Goal: Entertainment & Leisure: Consume media (video, audio)

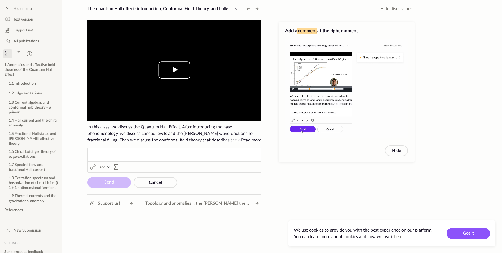
click at [174, 70] on span "Video Player" at bounding box center [174, 70] width 0 height 0
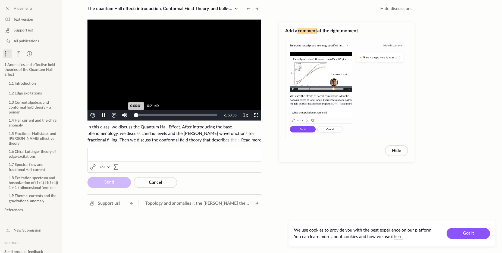
click at [153, 114] on div "Loaded : 0% 0:21:49 0:00:01" at bounding box center [176, 115] width 87 height 11
click at [256, 115] on span "Video Player" at bounding box center [256, 115] width 0 height 0
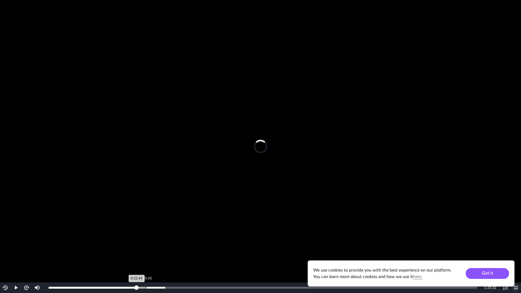
click at [146, 253] on div "Loaded : 27.23% 0:25:05 0:22:44" at bounding box center [263, 288] width 434 height 11
click at [156, 253] on div "Loaded : 29.38% 0:27:44 0:25:05" at bounding box center [263, 288] width 429 height 2
click at [170, 253] on div "Loaded : 34.10% 0:31:10 0:27:48" at bounding box center [263, 288] width 434 height 11
click at [180, 253] on div "Loaded : 34.10% 0:33:58 0:31:16" at bounding box center [263, 288] width 434 height 11
click at [189, 253] on div "Loaded : 38.82% 0:36:09 0:36:09" at bounding box center [263, 288] width 429 height 2
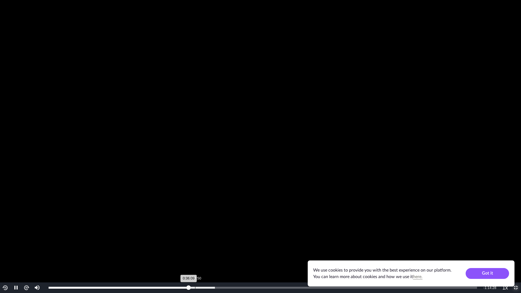
click at [195, 253] on div "0:37:50" at bounding box center [195, 288] width 0 height 2
click at [203, 253] on div "0:39:56" at bounding box center [203, 288] width 0 height 2
click at [217, 253] on div "Progress Bar" at bounding box center [188, 288] width 83 height 2
click at [226, 253] on div "0:45:40" at bounding box center [226, 288] width 0 height 2
click at [234, 253] on div "Loaded : 49.87% 0:47:51 0:47:51" at bounding box center [263, 288] width 434 height 11
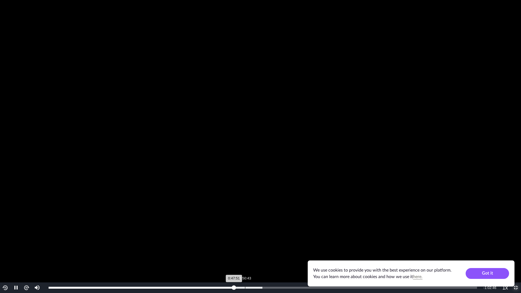
click at [245, 253] on div "Loaded : 49.87% 0:50:43 0:47:51" at bounding box center [263, 288] width 434 height 11
click at [252, 253] on div "Loaded : 54.19% 0:52:11 0:52:11" at bounding box center [264, 288] width 437 height 11
click at [262, 253] on div "Loaded : 54.19% 0:54:45 0:52:11" at bounding box center [264, 288] width 437 height 11
click at [274, 253] on div "Loaded : 56.34% 0:57:49 0:54:46" at bounding box center [264, 288] width 437 height 11
click at [286, 253] on div "Loaded : 58.50% 1:00:57 0:57:49" at bounding box center [264, 288] width 437 height 11
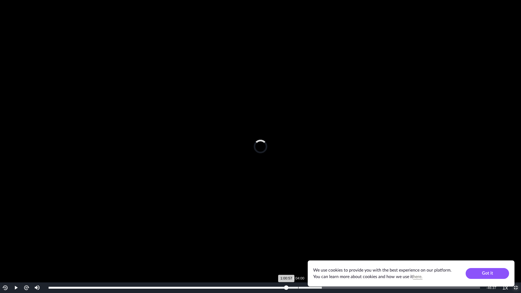
click at [298, 253] on div "Loaded : 63.35% 1:04:00 1:00:57" at bounding box center [264, 288] width 437 height 11
click at [310, 253] on div "Progress Bar" at bounding box center [234, 288] width 175 height 2
click at [328, 253] on div "Progress Bar" at bounding box center [247, 288] width 201 height 2
click at [350, 253] on div "Loaded : 69.55% 1:17:14 1:11:36" at bounding box center [264, 288] width 437 height 11
click at [363, 253] on div "Loaded : 74.34% 1:20:38 1:17:14" at bounding box center [264, 288] width 437 height 11
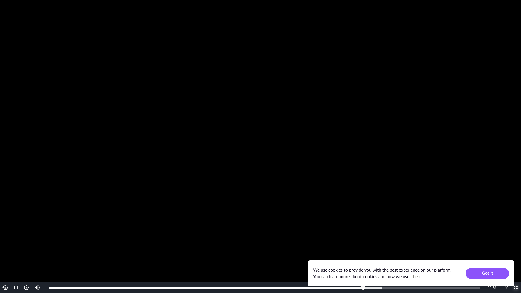
click at [384, 253] on div "Loaded : 77.17% 1:25:55 1:20:39" at bounding box center [264, 288] width 437 height 11
click at [399, 253] on div "Loaded : 81.72% 1:29:45 1:26:02" at bounding box center [264, 288] width 437 height 11
click at [429, 253] on div "Loaded : 84.95% 1:36:30 1:29:45" at bounding box center [264, 288] width 437 height 11
click at [465, 253] on div "1:46:35" at bounding box center [465, 288] width 0 height 2
click at [502, 253] on span "Video Player" at bounding box center [516, 288] width 0 height 0
